Goal: Information Seeking & Learning: Compare options

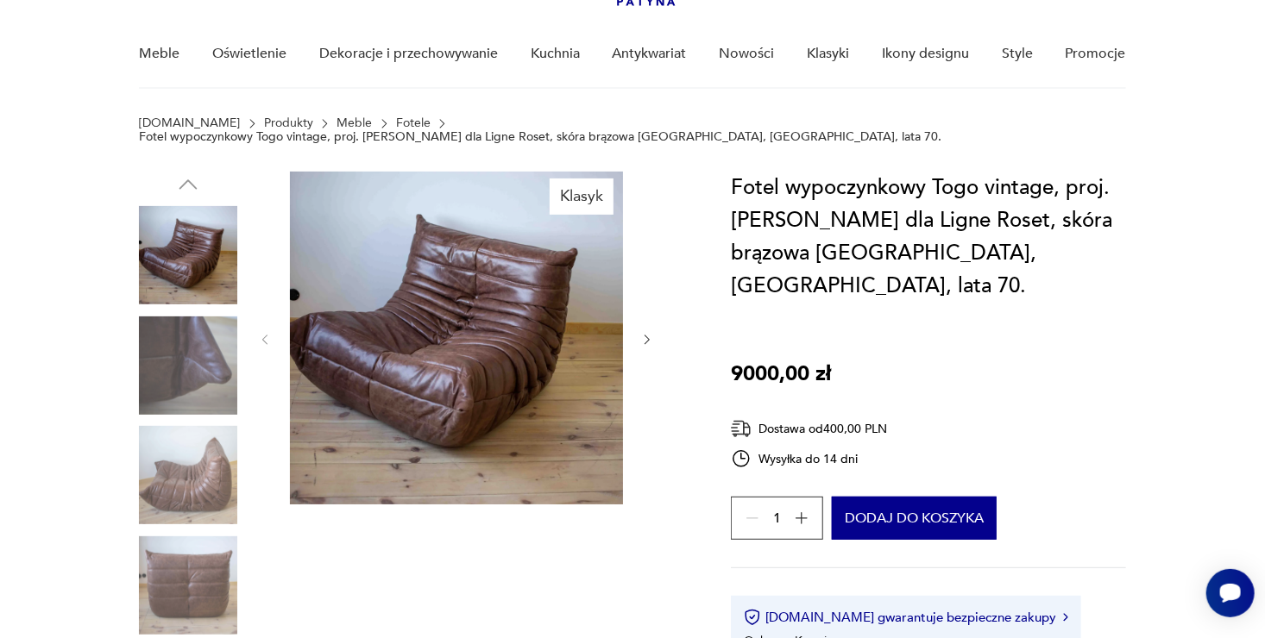
scroll to position [173, 0]
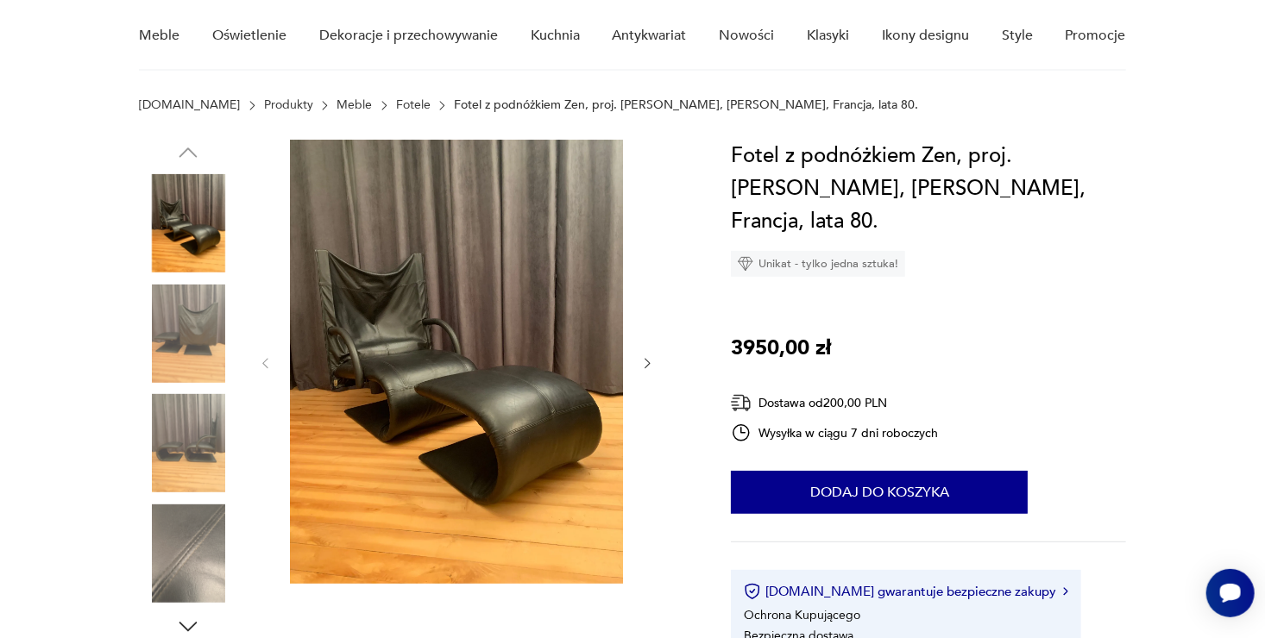
scroll to position [173, 0]
